Goal: Navigation & Orientation: Find specific page/section

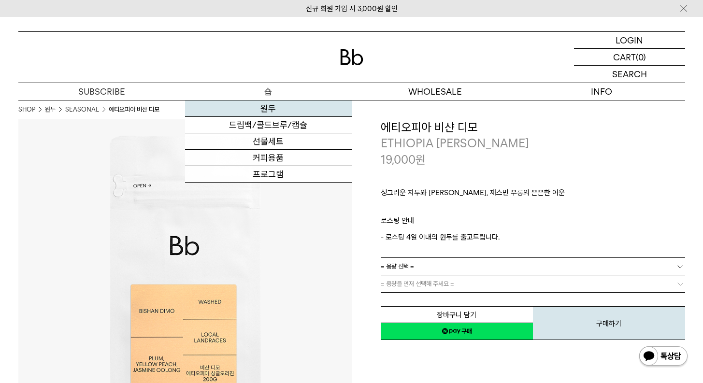
click at [269, 111] on link "원두" at bounding box center [268, 109] width 167 height 16
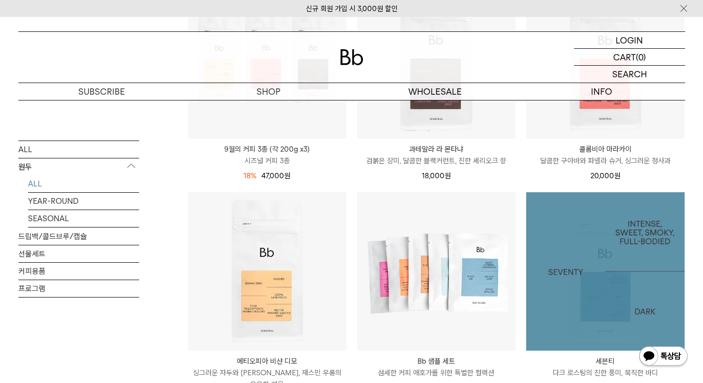
scroll to position [483, 0]
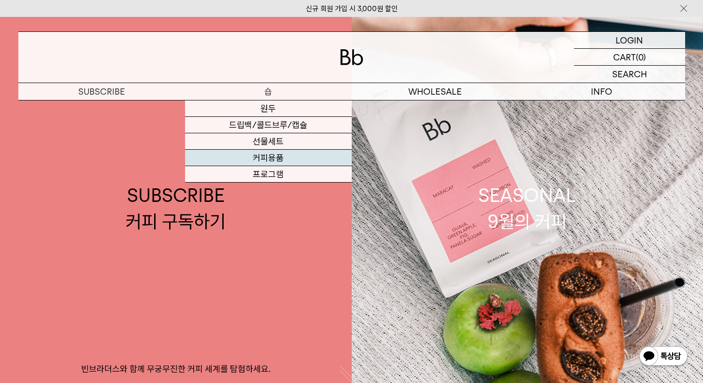
click at [279, 157] on link "커피용품" at bounding box center [268, 158] width 167 height 16
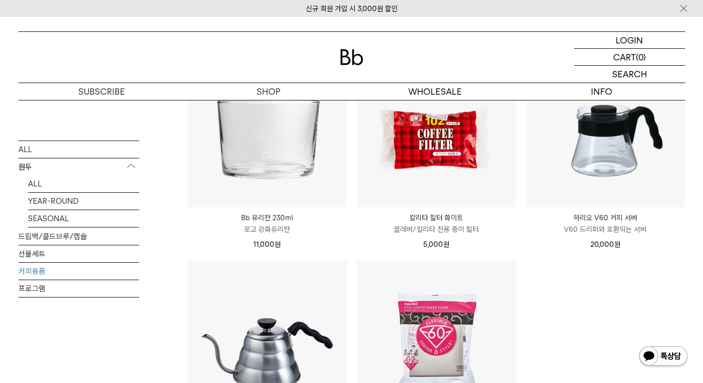
scroll to position [193, 0]
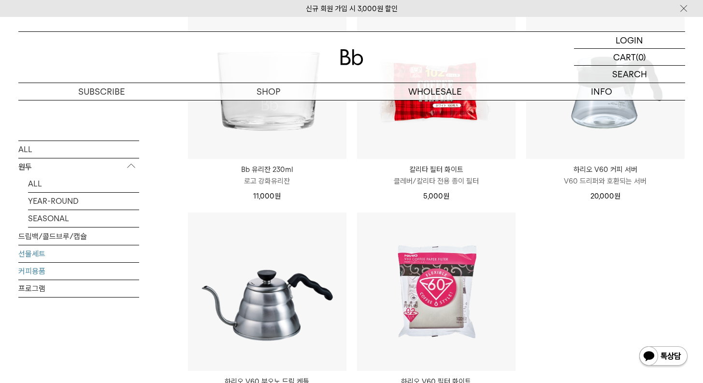
click at [40, 251] on link "선물세트" at bounding box center [78, 253] width 121 height 17
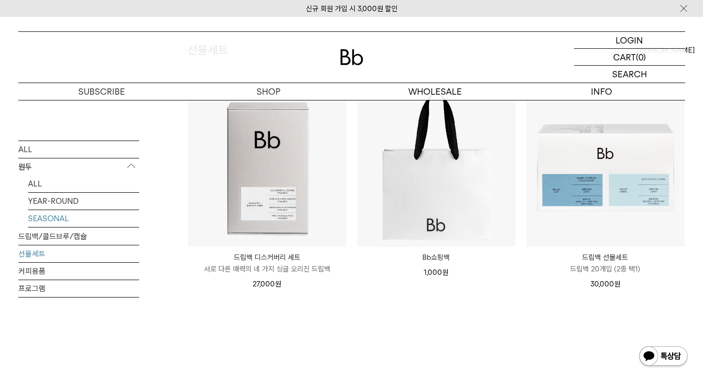
scroll to position [97, 0]
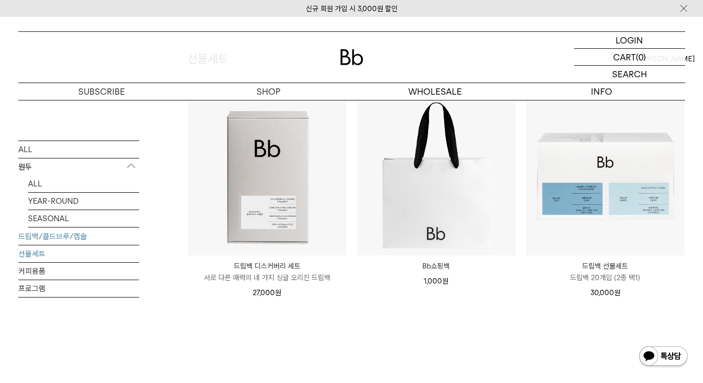
click at [71, 234] on link "드립백/콜드브루/캡슐" at bounding box center [78, 236] width 121 height 17
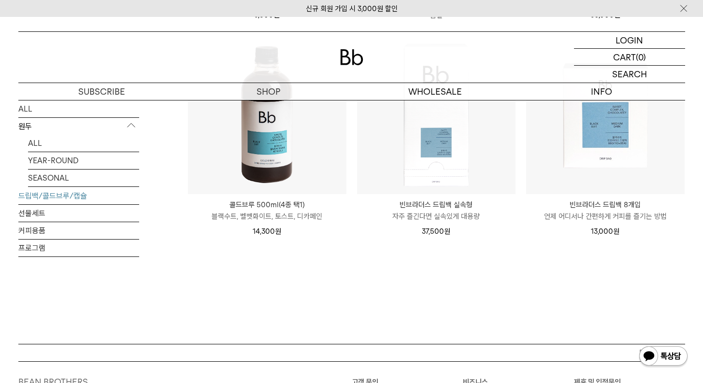
scroll to position [628, 0]
